Goal: Communication & Community: Answer question/provide support

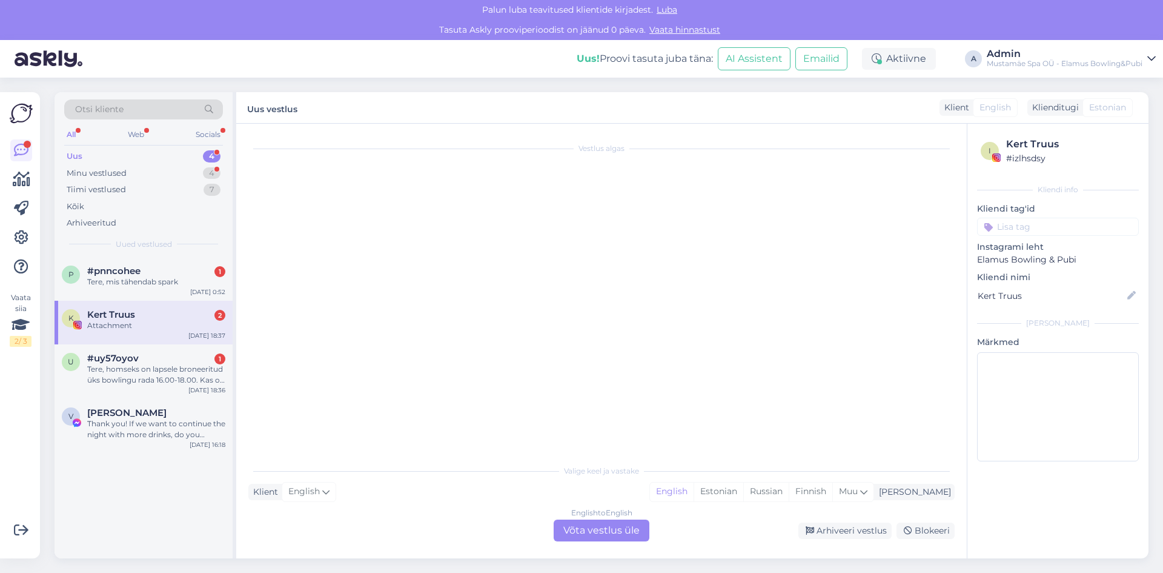
click at [168, 324] on div "Attachment" at bounding box center [156, 325] width 138 height 11
click at [169, 284] on div "Tere, mis tähendab spark" at bounding box center [156, 281] width 138 height 11
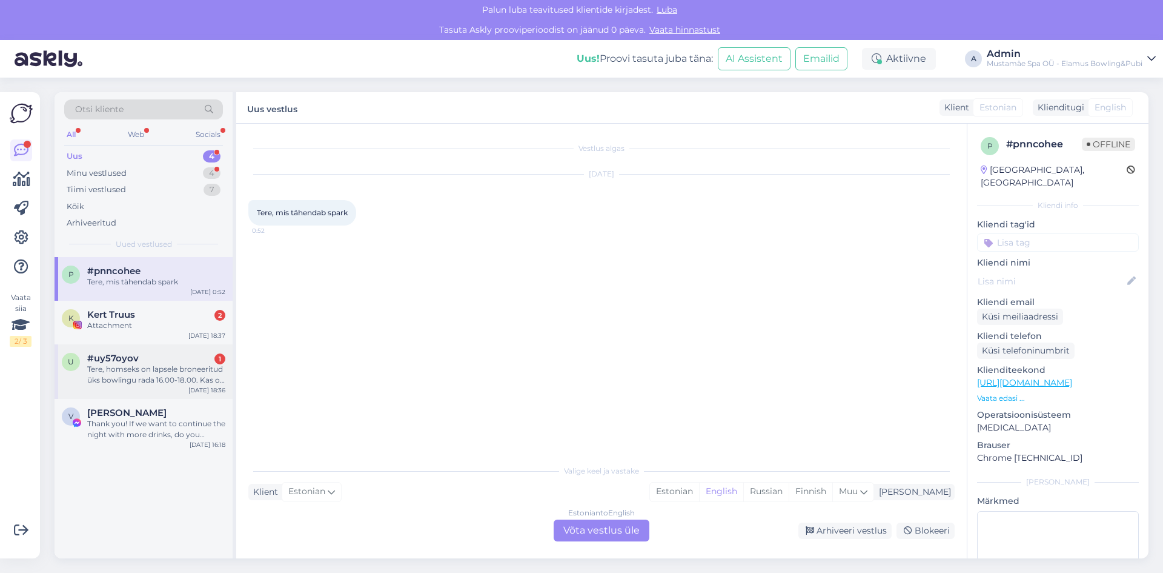
click at [165, 371] on div "Tere, homseks on lapsele broneeritud üks bowlingu rada 16.00-18.00. Kas on [PER…" at bounding box center [156, 375] width 138 height 22
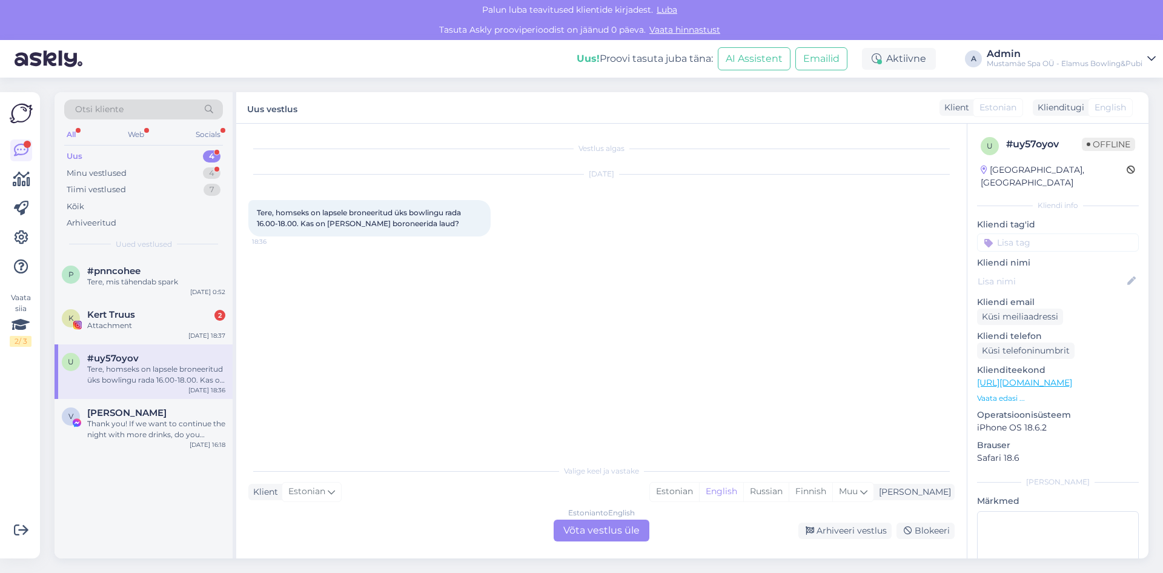
click at [597, 528] on div "Estonian to English Võta vestlus üle" at bounding box center [602, 530] width 96 height 22
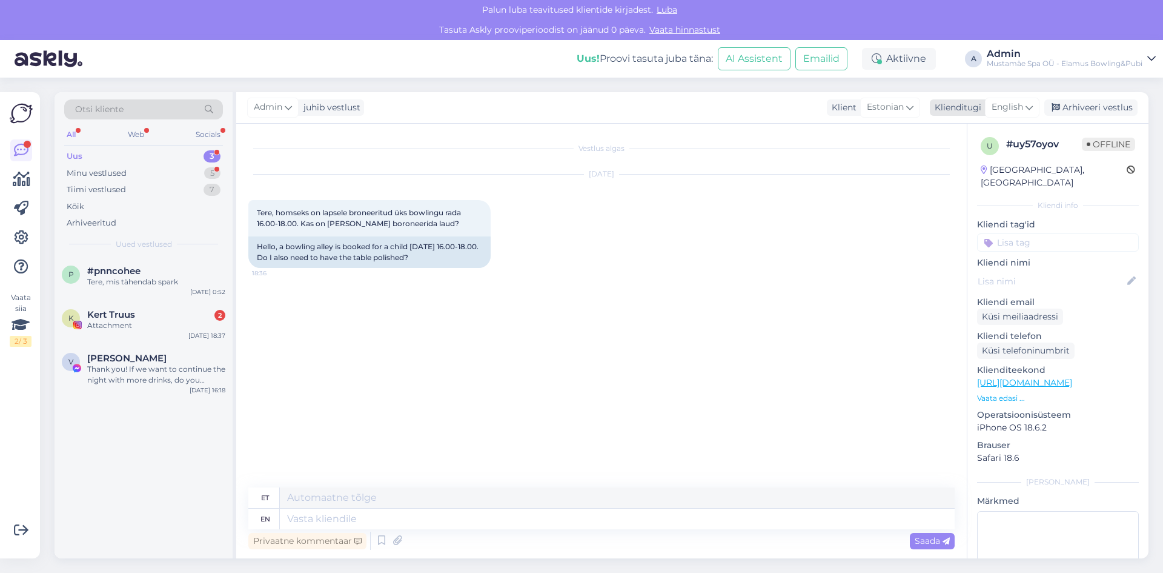
click at [1003, 103] on span "English" at bounding box center [1008, 107] width 32 height 13
click at [977, 155] on link "Estonian" at bounding box center [985, 160] width 133 height 19
click at [662, 516] on textarea at bounding box center [601, 515] width 706 height 25
type textarea "Tere, rada broneerides pole vaja [PERSON_NAME] broneerida."
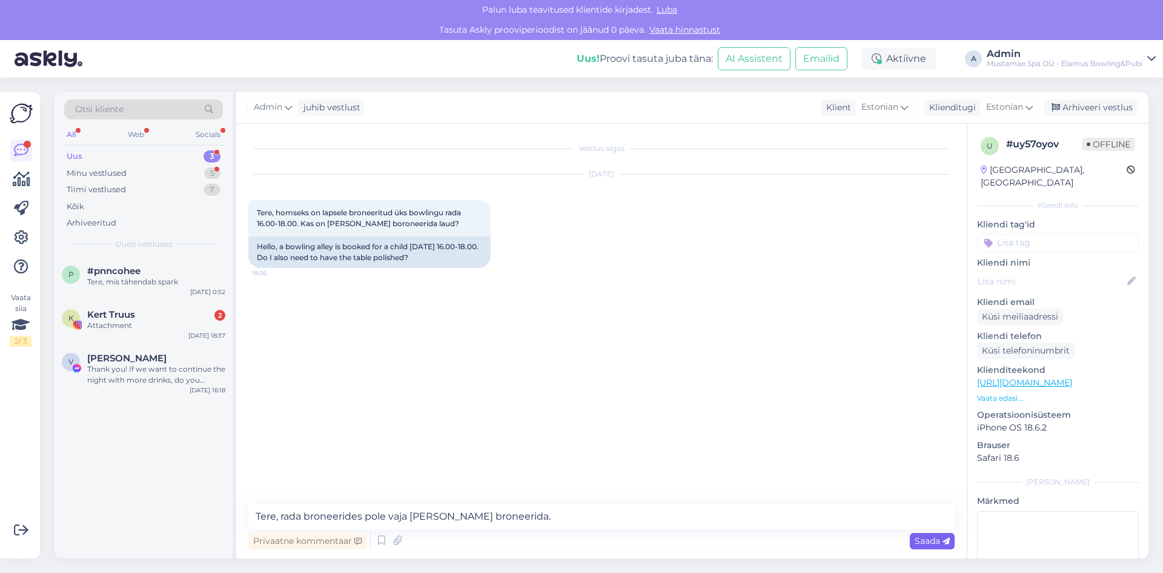
click at [929, 543] on span "Saada" at bounding box center [932, 540] width 35 height 11
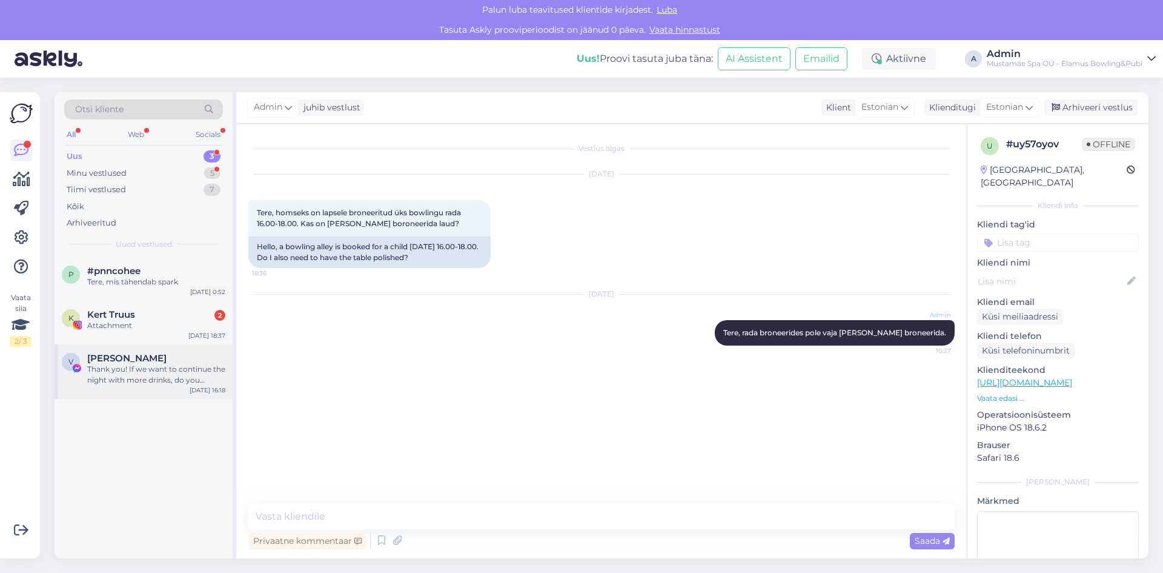
click at [136, 373] on div "Thank you! If we want to continue the night with more drinks, do you recommend …" at bounding box center [156, 375] width 138 height 22
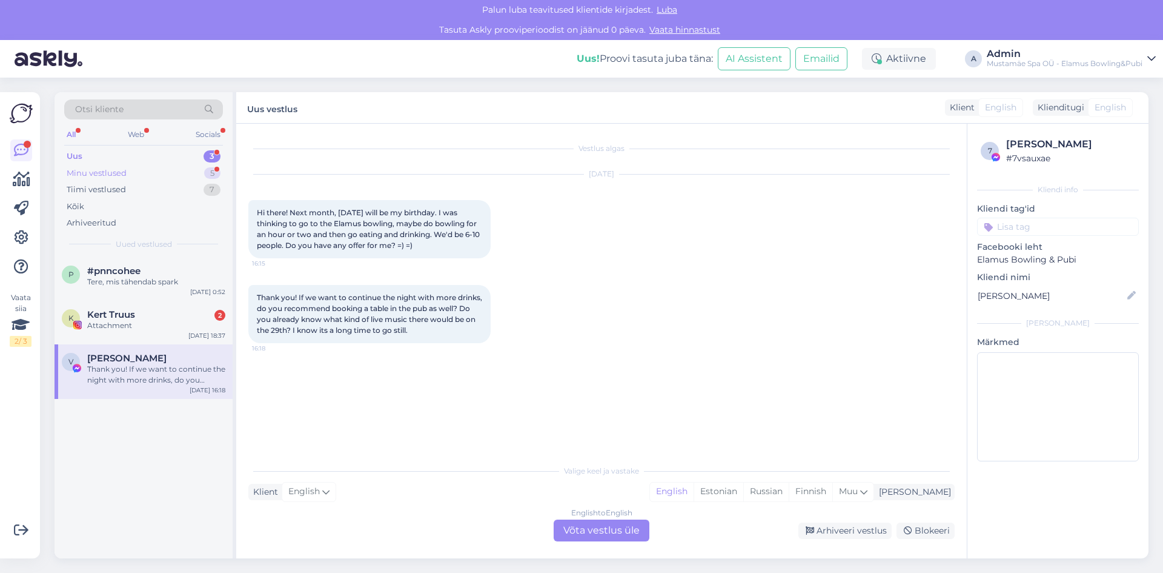
click at [143, 173] on div "Minu vestlused 5" at bounding box center [143, 173] width 159 height 17
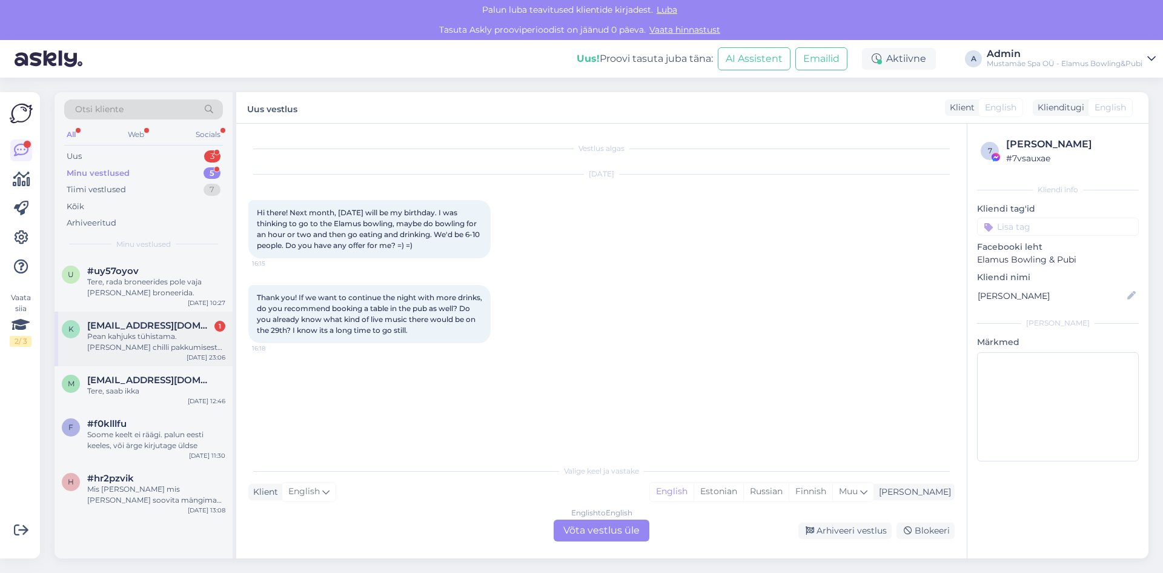
click at [133, 343] on div "Pean kahjuks tühistama. [PERSON_NAME] chilli pakkumisest alguses valesti aru. V…" at bounding box center [156, 342] width 138 height 22
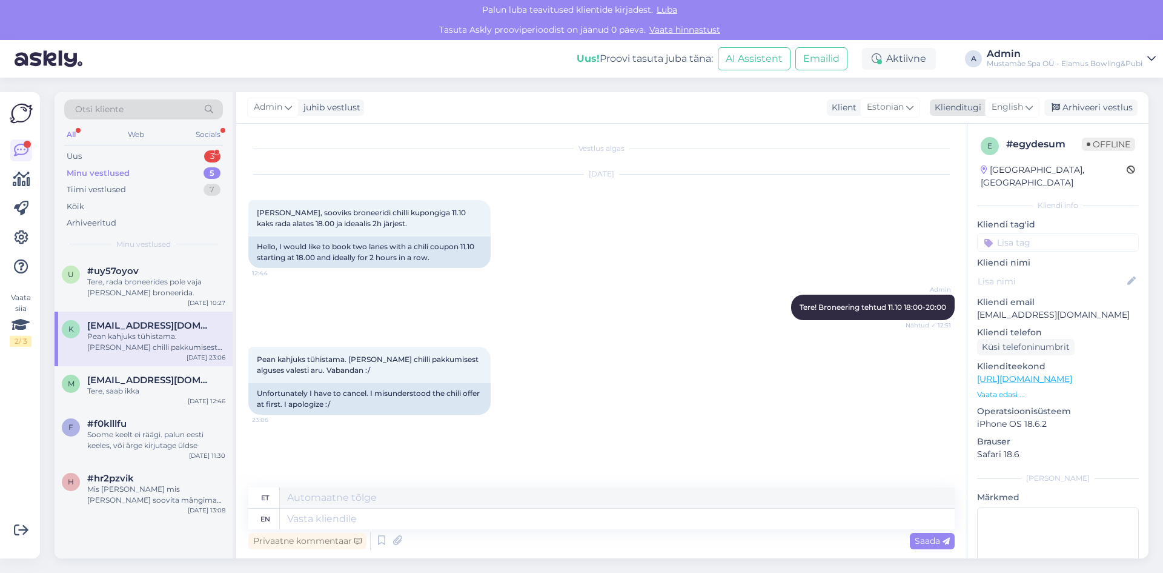
click at [1008, 105] on span "English" at bounding box center [1008, 107] width 32 height 13
click at [977, 168] on link "Estonian" at bounding box center [985, 160] width 133 height 19
click at [563, 521] on textarea at bounding box center [601, 515] width 706 height 25
click at [317, 516] on textarea "Tere, Teie braneering on tühistatud." at bounding box center [601, 515] width 706 height 25
click at [448, 517] on textarea "Tere, Teie broneering on tühistatud." at bounding box center [601, 515] width 706 height 25
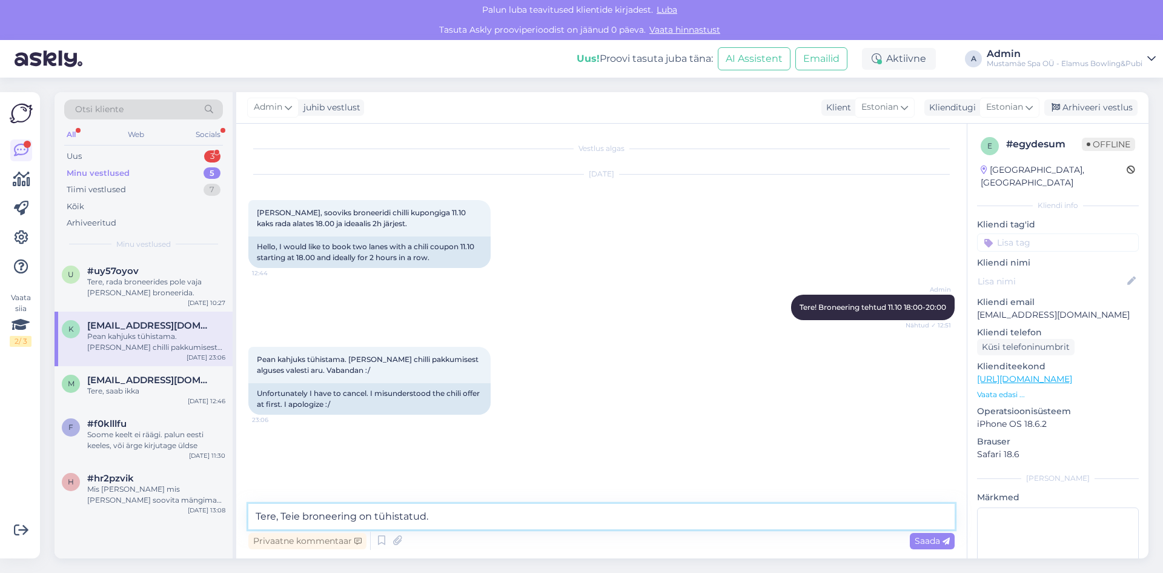
type textarea "Tere, Teie broneering on tühistatud."
